Goal: Navigation & Orientation: Find specific page/section

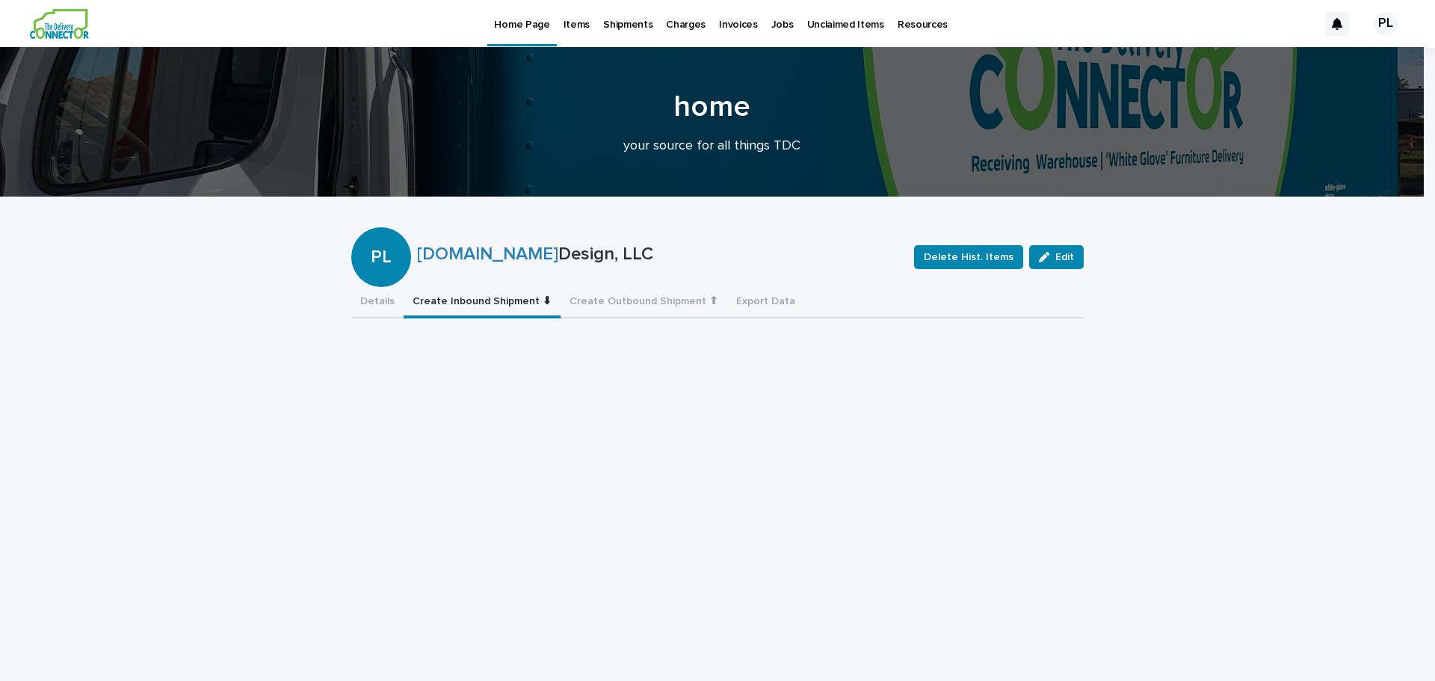
click at [576, 28] on p "Items" at bounding box center [576, 15] width 26 height 31
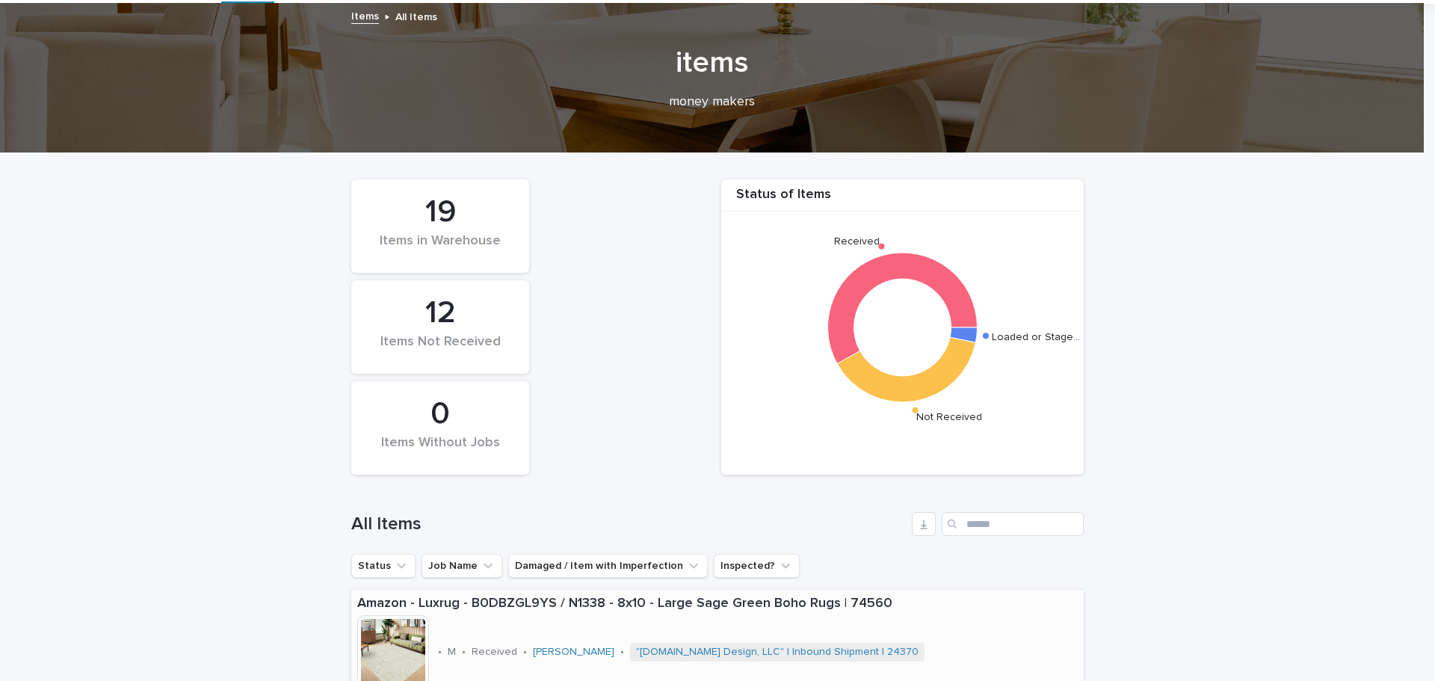
scroll to position [224, 0]
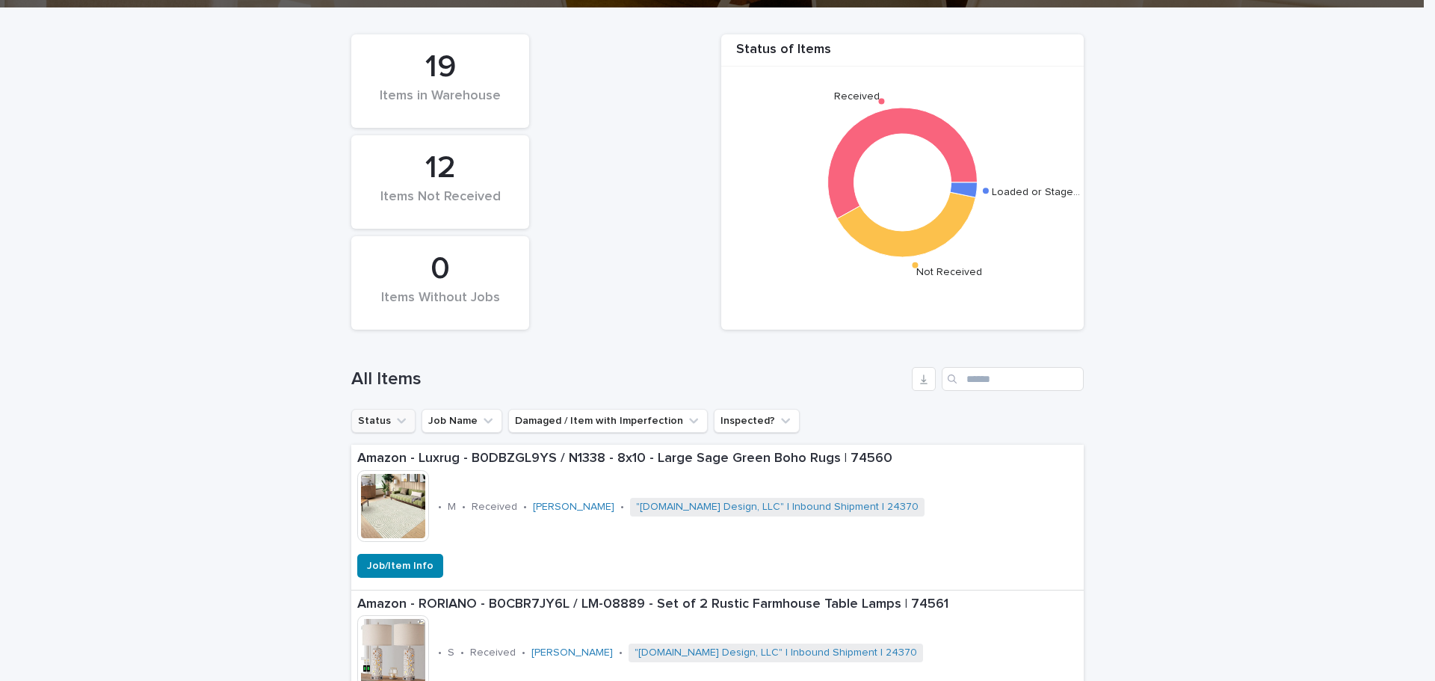
click at [397, 427] on icon "Status" at bounding box center [401, 420] width 15 height 15
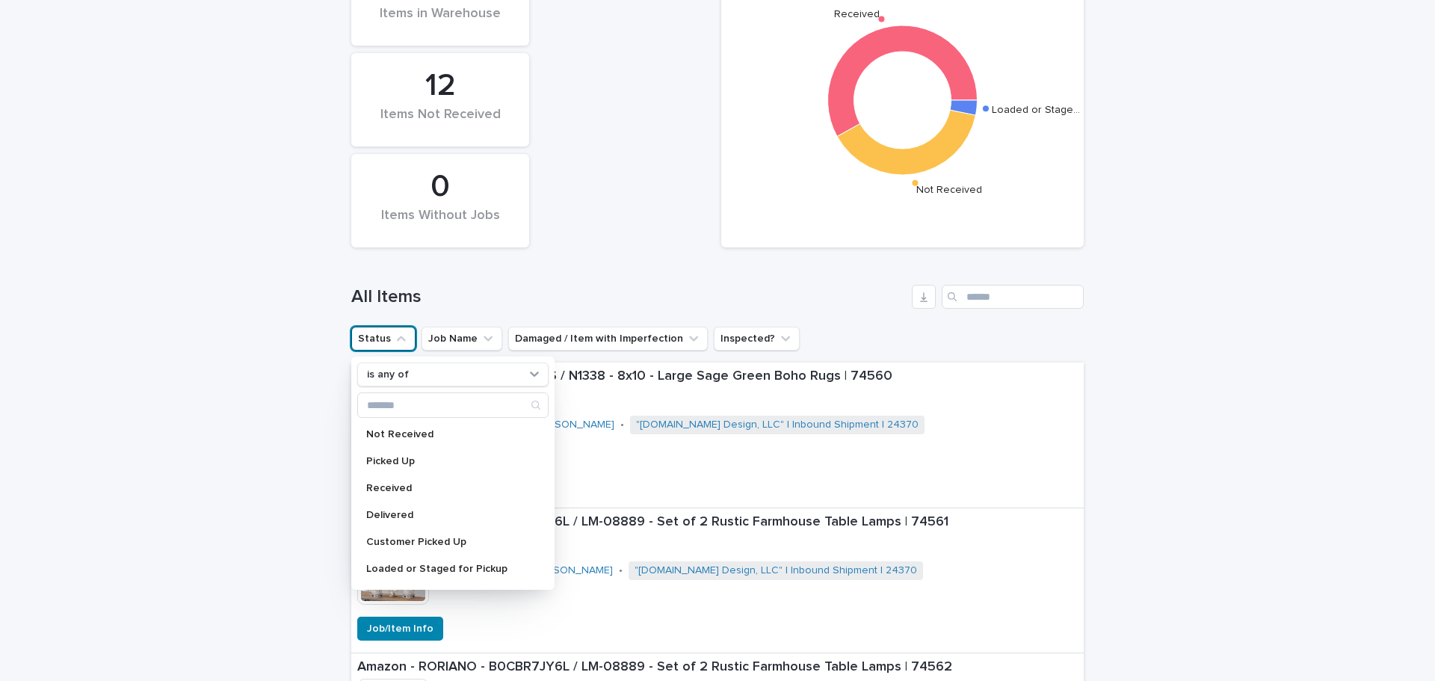
scroll to position [374, 0]
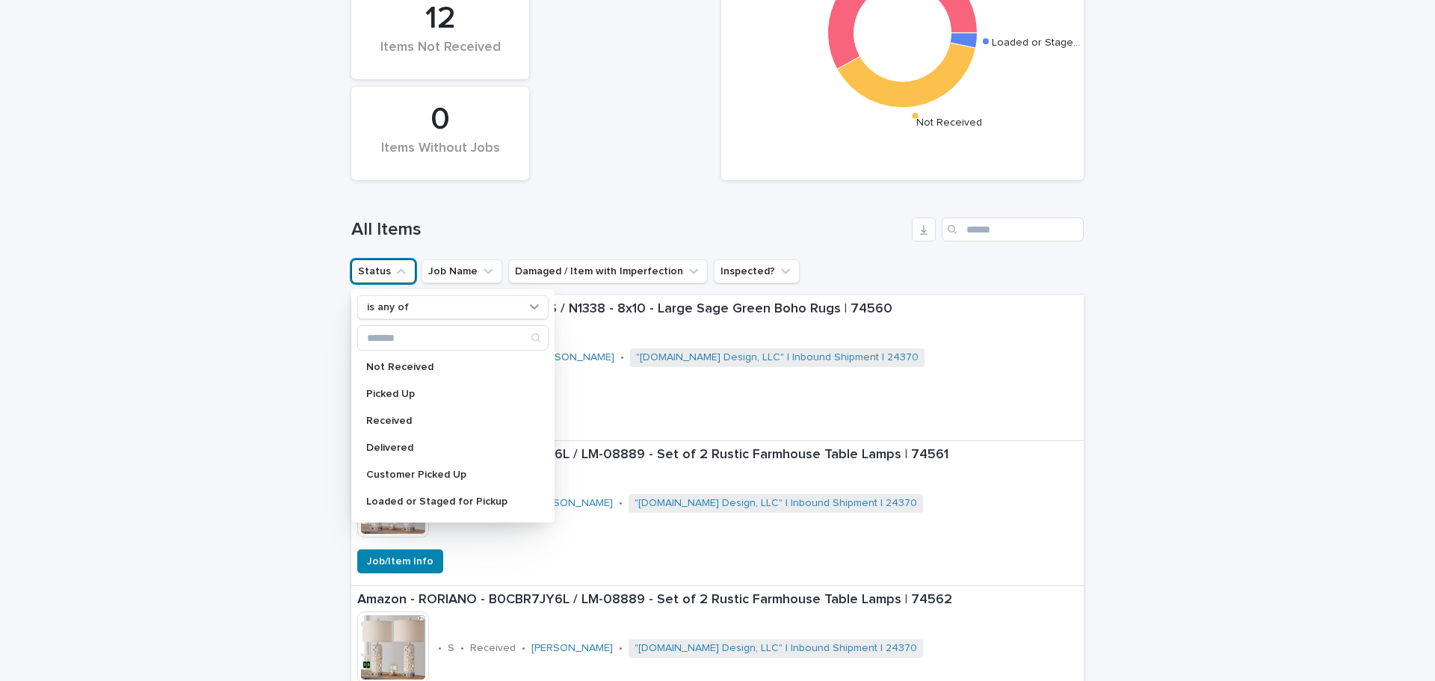
click at [486, 236] on h1 "All Items" at bounding box center [628, 230] width 554 height 22
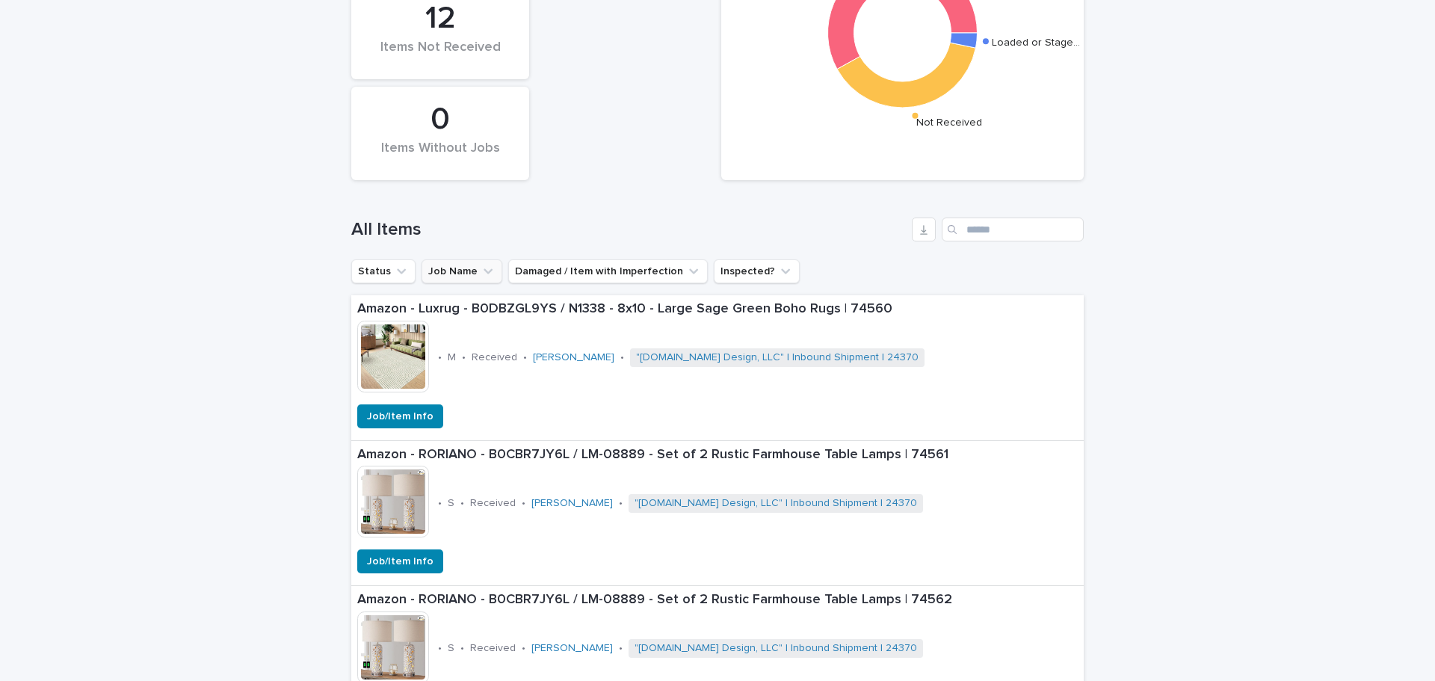
click at [480, 277] on icon "Job Name" at bounding box center [487, 271] width 15 height 15
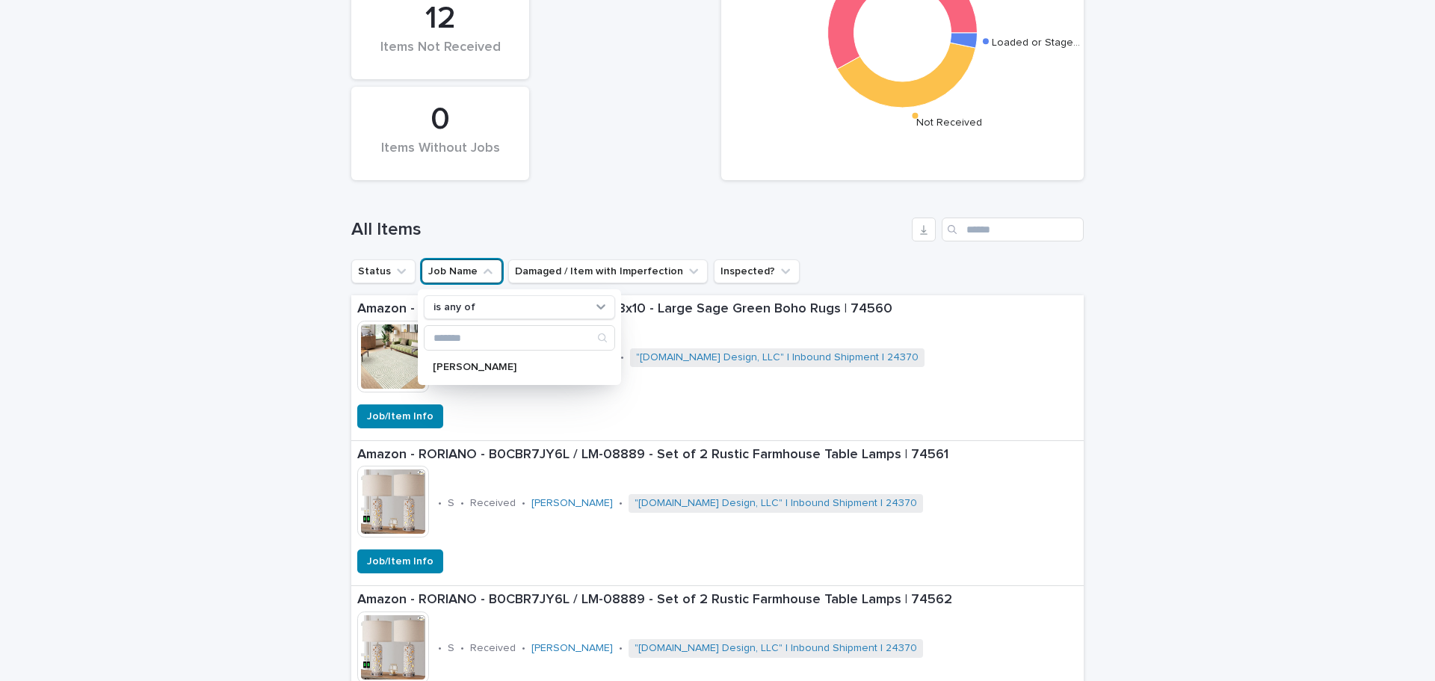
click at [480, 273] on icon "Job Name" at bounding box center [487, 271] width 15 height 15
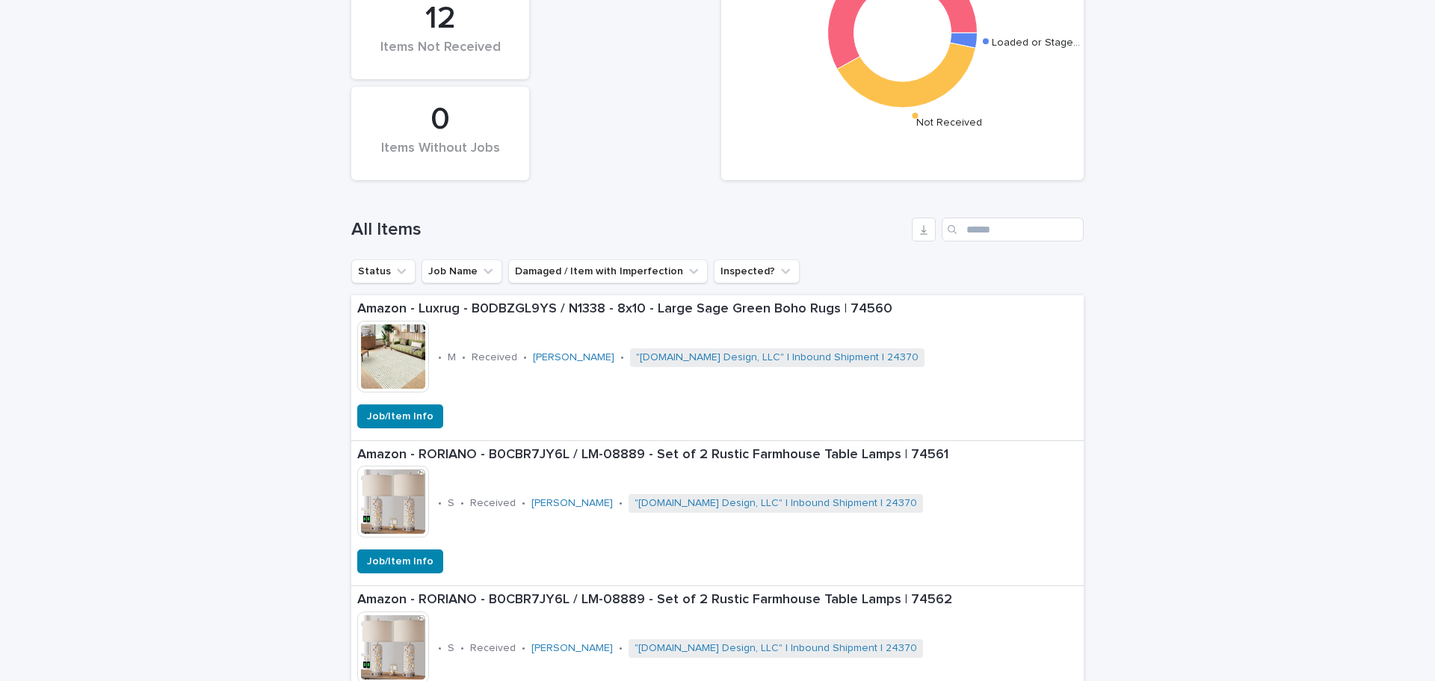
scroll to position [0, 0]
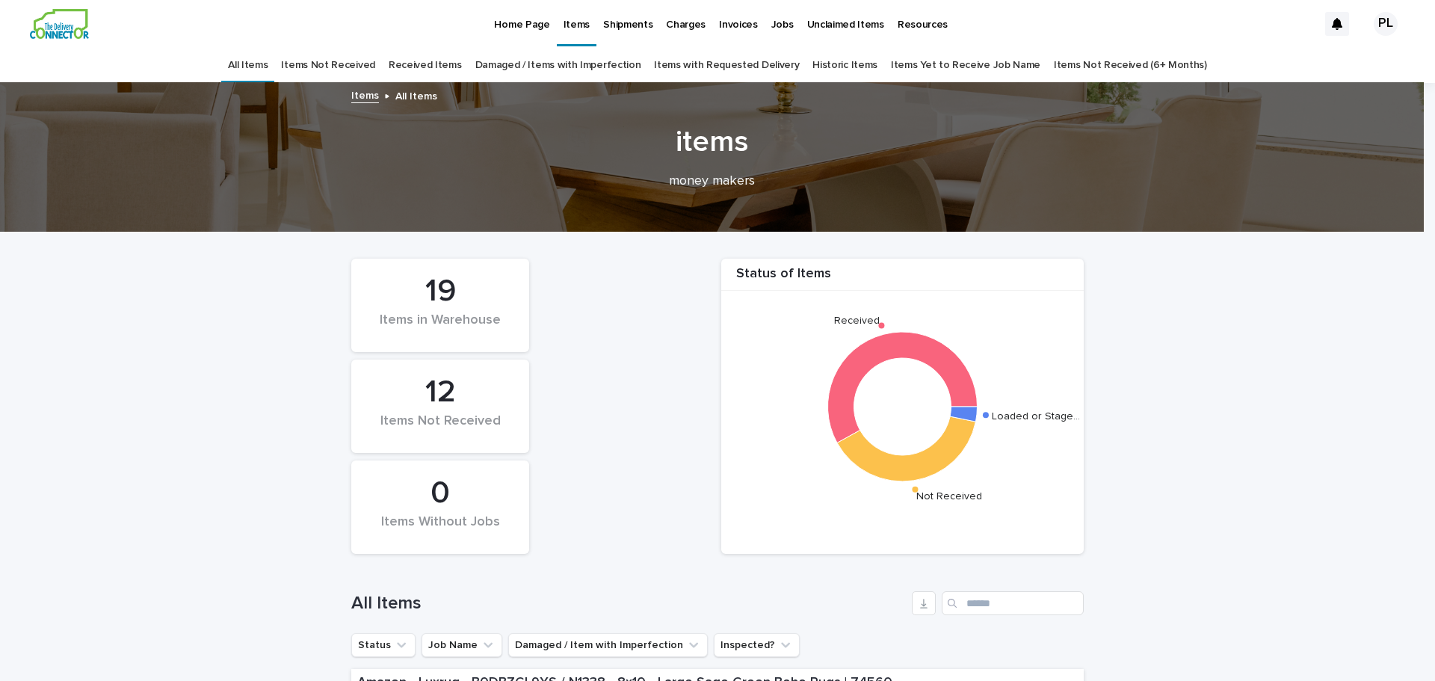
click at [838, 69] on link "Historic Items" at bounding box center [844, 65] width 65 height 35
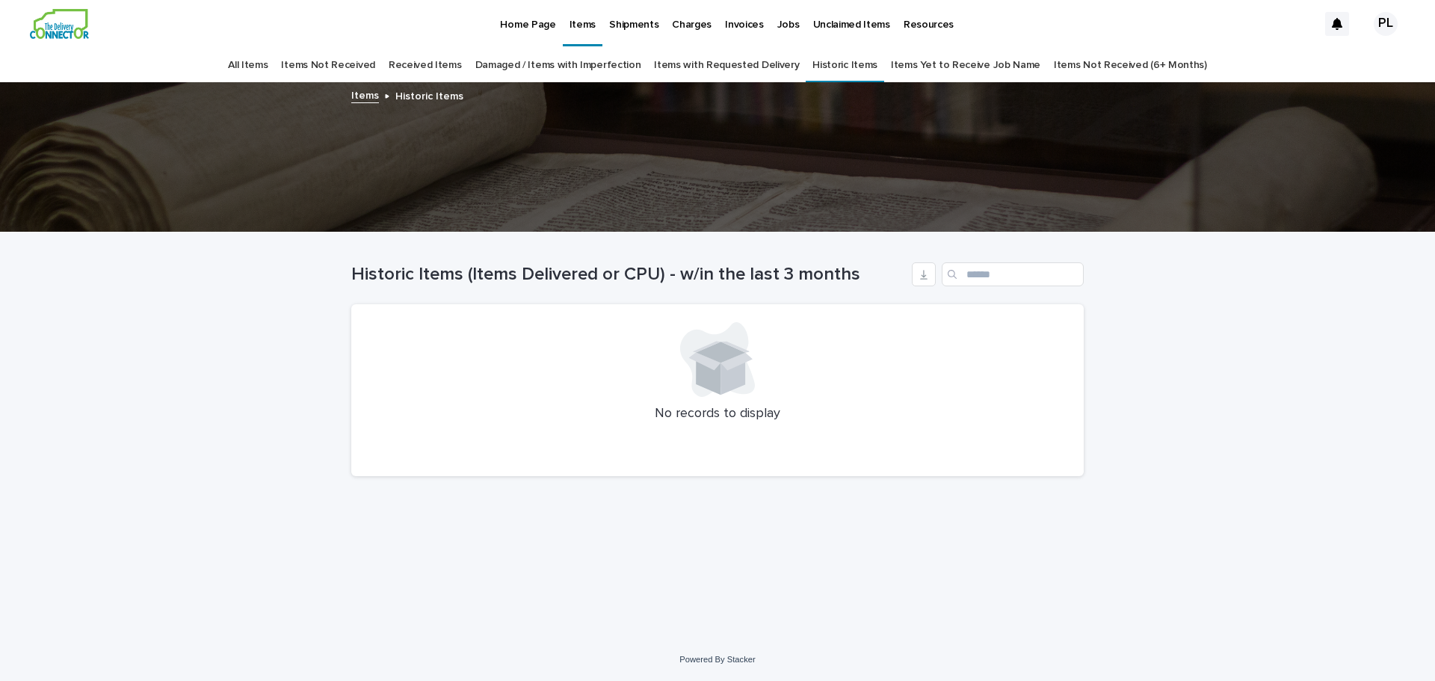
click at [551, 66] on link "Damaged / Items with Imperfection" at bounding box center [558, 65] width 166 height 35
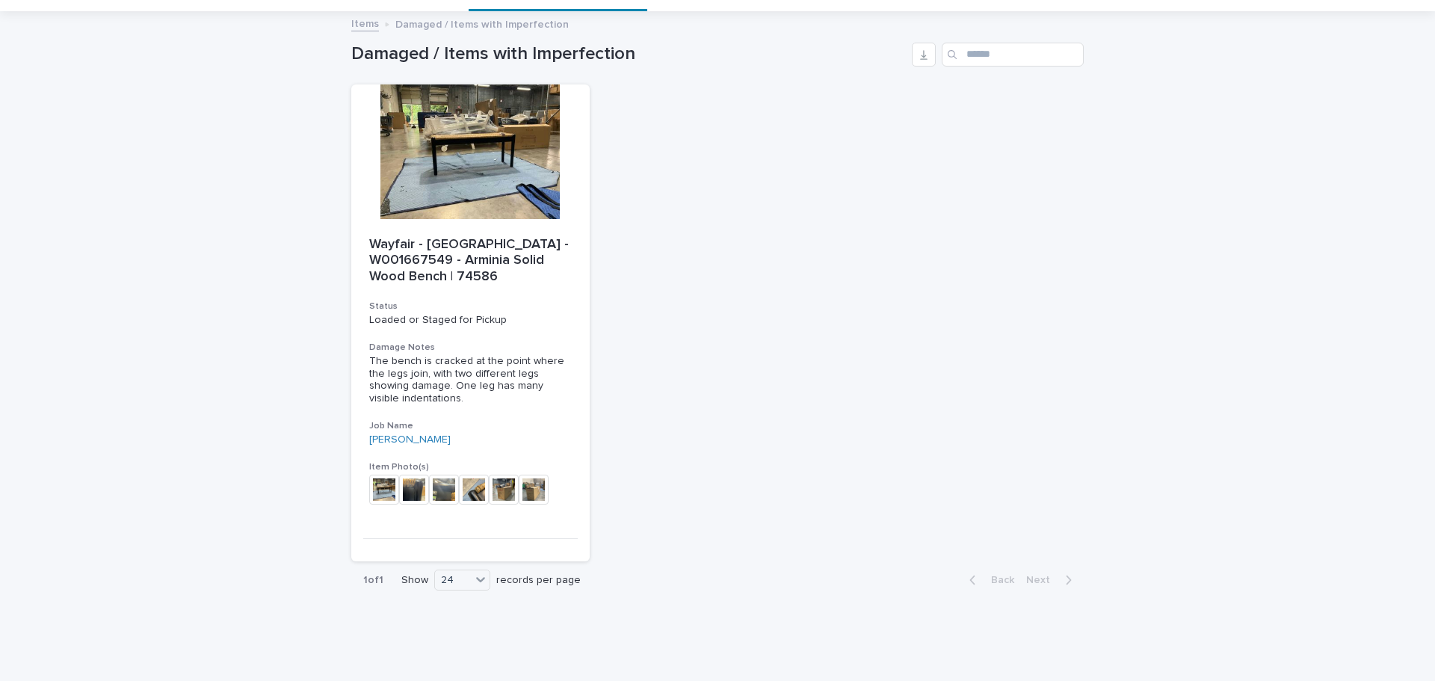
scroll to position [107, 0]
